Goal: Task Accomplishment & Management: Use online tool/utility

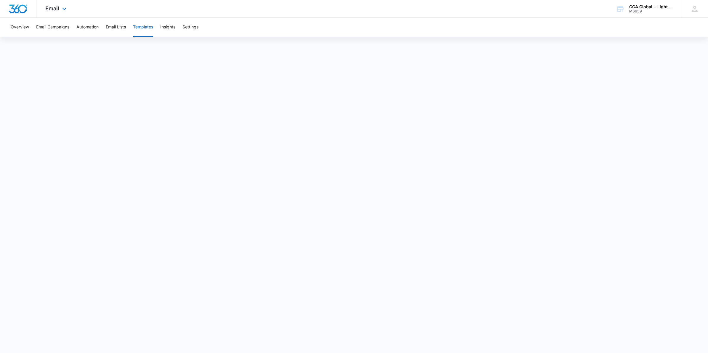
click at [15, 7] on img "Dashboard" at bounding box center [18, 8] width 19 height 9
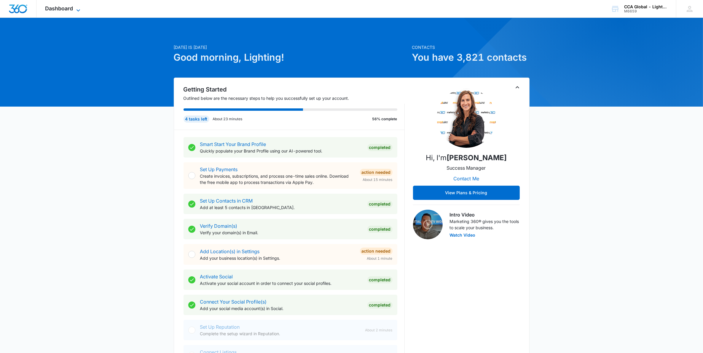
click at [71, 7] on span "Dashboard" at bounding box center [59, 8] width 28 height 6
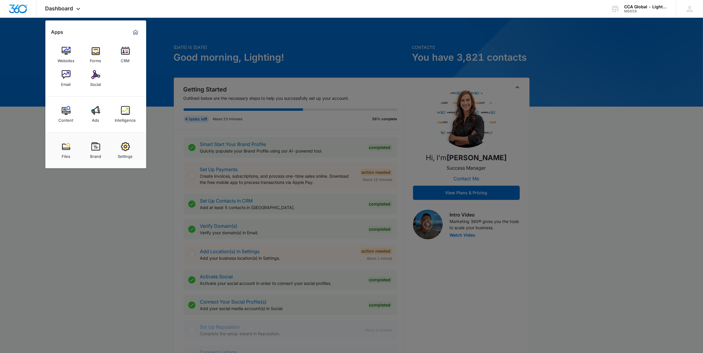
click at [68, 81] on div "Email" at bounding box center [65, 83] width 9 height 8
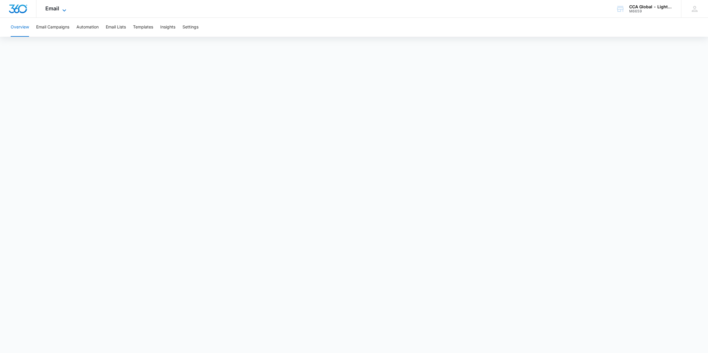
click at [65, 10] on icon at bounding box center [65, 10] width 4 height 2
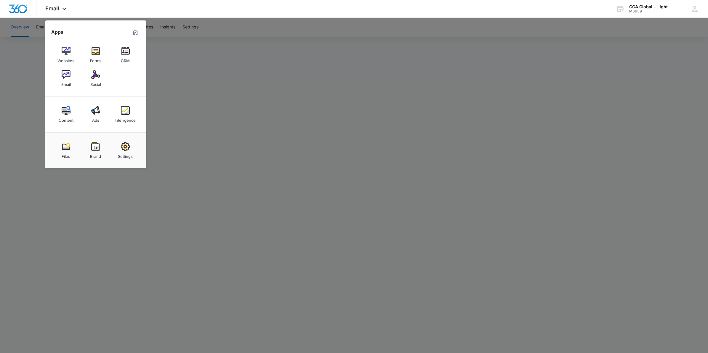
click at [42, 193] on div at bounding box center [354, 176] width 708 height 353
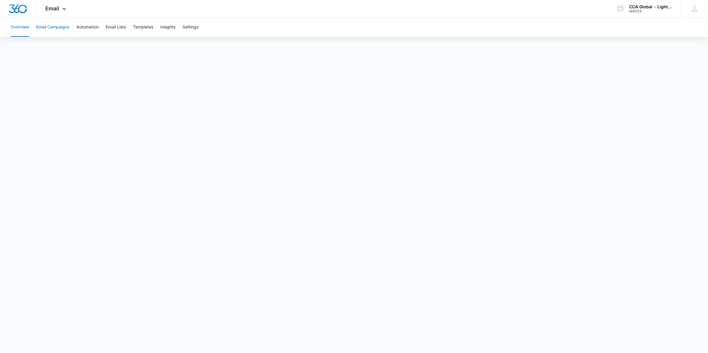
click at [44, 29] on button "Email Campaigns" at bounding box center [52, 27] width 33 height 19
